Goal: Task Accomplishment & Management: Manage account settings

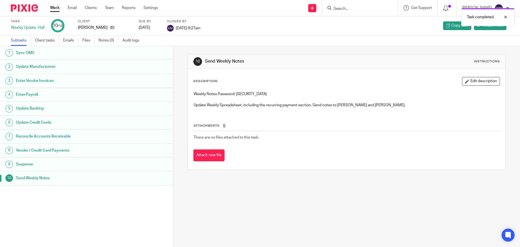
click at [58, 8] on link "Work" at bounding box center [54, 7] width 9 height 5
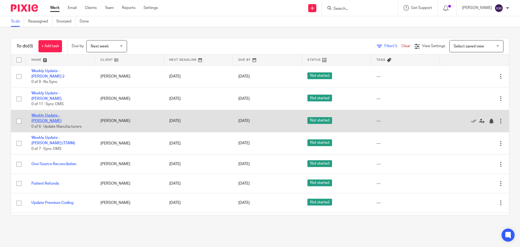
click at [62, 114] on link "Weekly Update - [PERSON_NAME]" at bounding box center [46, 118] width 30 height 9
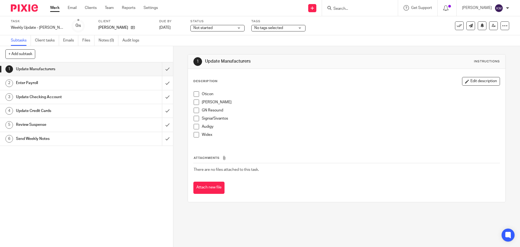
click at [196, 94] on span at bounding box center [196, 93] width 5 height 5
click at [195, 102] on span at bounding box center [196, 101] width 5 height 5
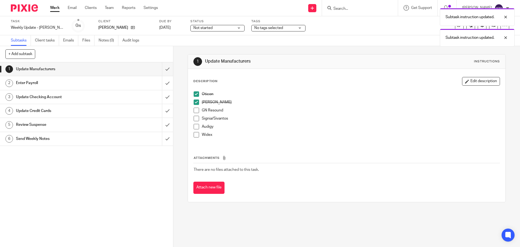
click at [195, 110] on span at bounding box center [196, 110] width 5 height 5
click at [195, 117] on span at bounding box center [196, 118] width 5 height 5
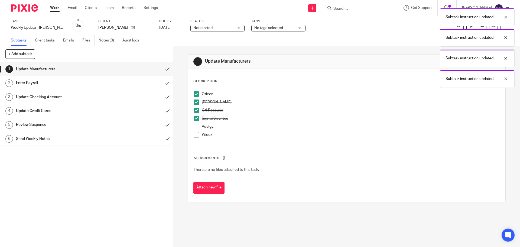
click at [194, 129] on span at bounding box center [196, 126] width 5 height 5
click at [195, 135] on span at bounding box center [196, 134] width 5 height 5
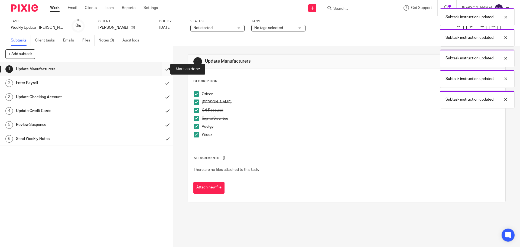
click at [163, 66] on input "submit" at bounding box center [86, 69] width 173 height 14
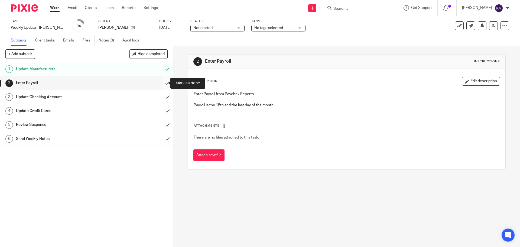
click at [162, 82] on input "submit" at bounding box center [86, 83] width 173 height 14
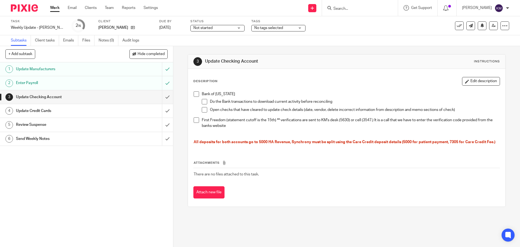
click at [194, 96] on span at bounding box center [196, 93] width 5 height 5
click at [195, 124] on li "First Freedom (statement cutoff is the 15th) ** verifications are sent to KM's …" at bounding box center [347, 125] width 306 height 17
click at [195, 119] on span at bounding box center [196, 119] width 5 height 5
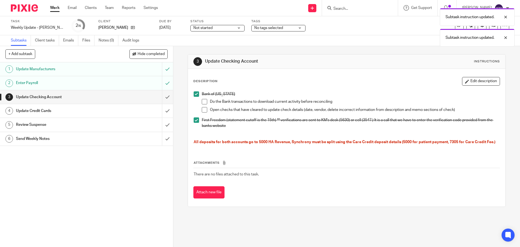
click at [204, 109] on span at bounding box center [204, 109] width 5 height 5
click at [203, 102] on span at bounding box center [204, 101] width 5 height 5
click at [163, 98] on input "submit" at bounding box center [86, 97] width 173 height 14
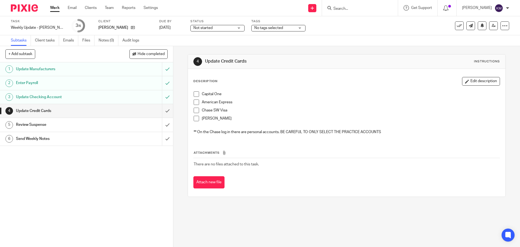
click at [195, 93] on span at bounding box center [196, 93] width 5 height 5
click at [195, 102] on span at bounding box center [196, 101] width 5 height 5
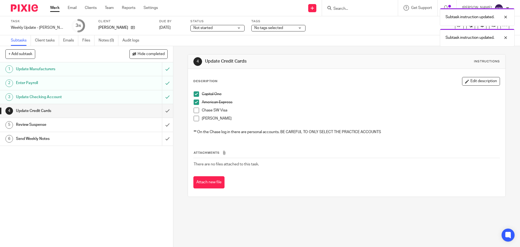
click at [195, 111] on span at bounding box center [196, 110] width 5 height 5
click at [196, 119] on span at bounding box center [196, 118] width 5 height 5
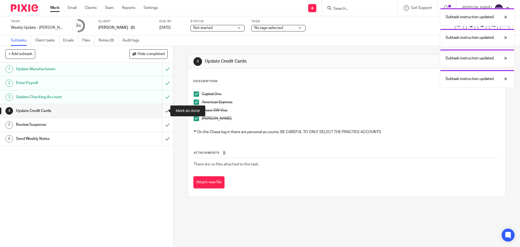
click at [164, 111] on input "submit" at bounding box center [86, 111] width 173 height 14
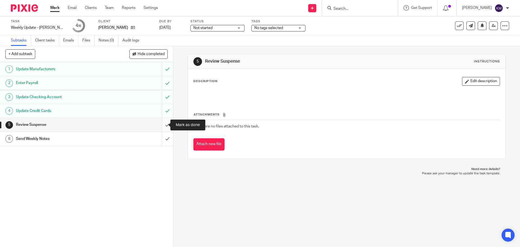
click at [162, 125] on input "submit" at bounding box center [86, 125] width 173 height 14
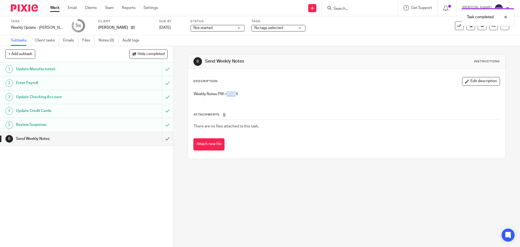
drag, startPoint x: 225, startPoint y: 94, endPoint x: 234, endPoint y: 95, distance: 9.3
click at [234, 95] on p "Weekly Notes PW: r7PsA4" at bounding box center [347, 93] width 306 height 5
drag, startPoint x: 224, startPoint y: 93, endPoint x: 241, endPoint y: 93, distance: 17.9
click at [241, 93] on p "Weekly Notes PW: r7PsA4" at bounding box center [347, 93] width 306 height 5
copy p "r7PsA4"
